Goal: Navigation & Orientation: Find specific page/section

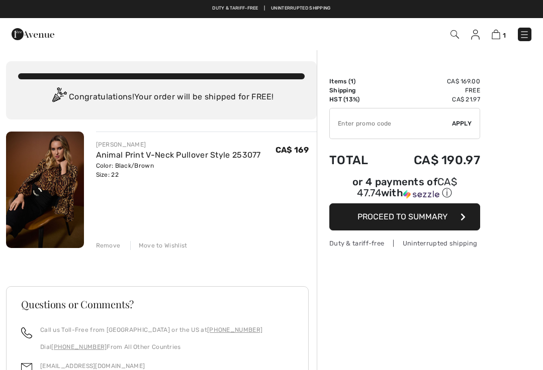
click at [174, 247] on div "Move to Wishlist" at bounding box center [158, 245] width 57 height 9
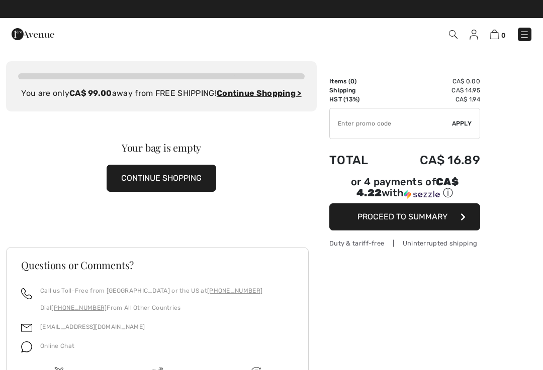
click at [474, 34] on img at bounding box center [473, 35] width 9 height 10
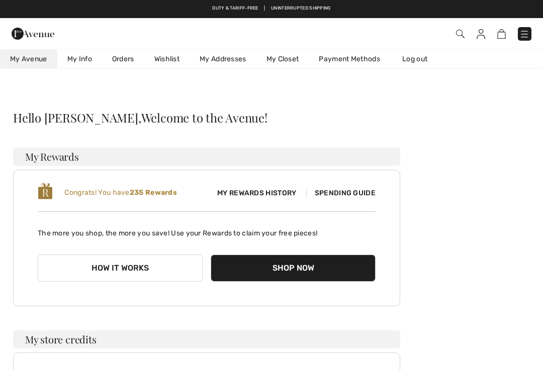
checkbox input "true"
click at [172, 57] on link "Wishlist" at bounding box center [166, 59] width 45 height 19
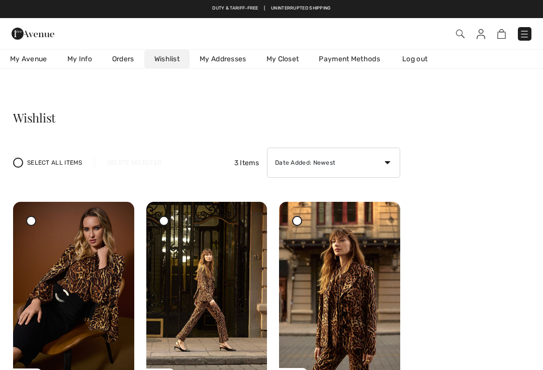
click at [280, 59] on link "My Closet" at bounding box center [282, 59] width 53 height 19
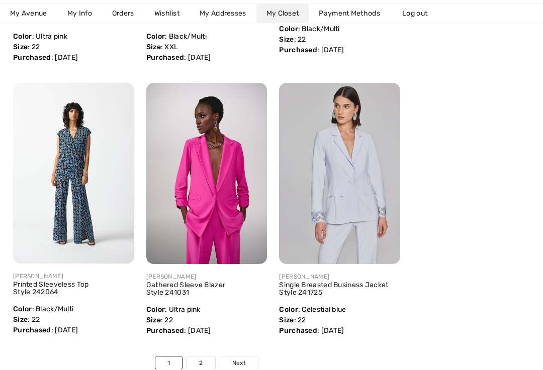
scroll to position [3126, 0]
click at [247, 364] on link "Next" at bounding box center [239, 363] width 38 height 13
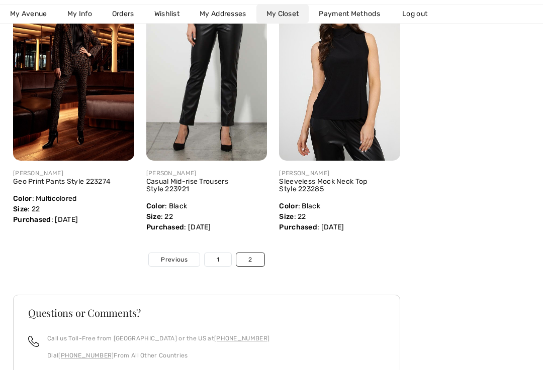
scroll to position [3220, 0]
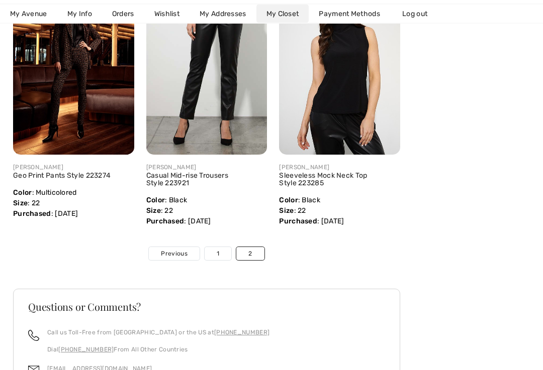
click at [221, 261] on link "1" at bounding box center [218, 254] width 27 height 13
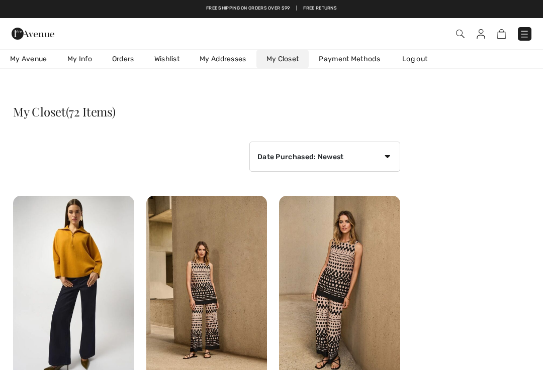
scroll to position [0, 0]
